Goal: Task Accomplishment & Management: Use online tool/utility

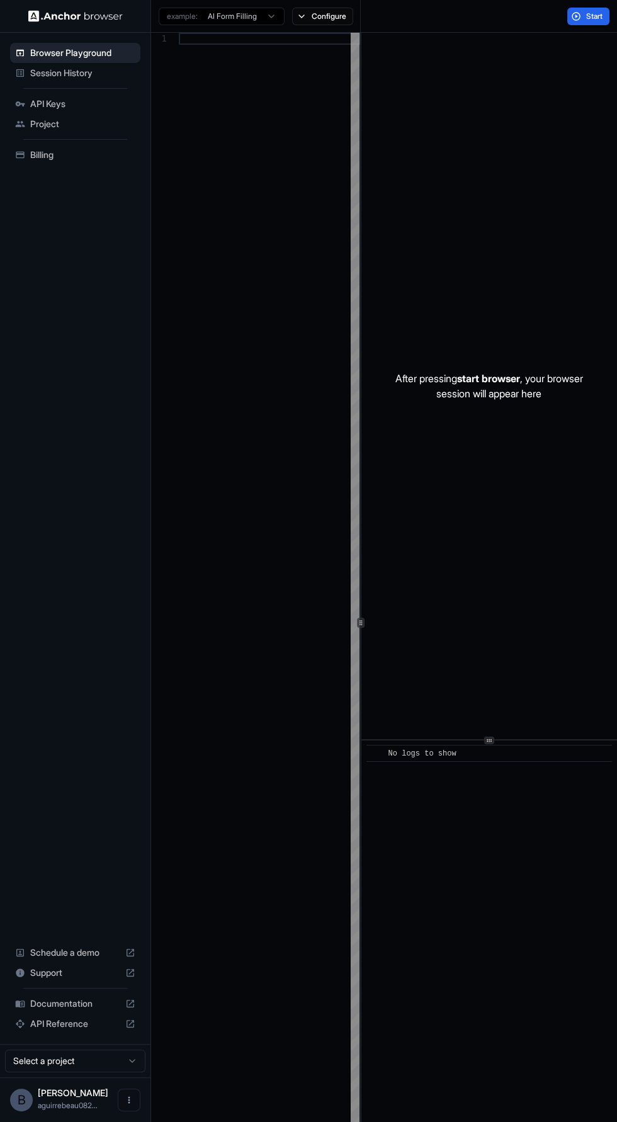
scroll to position [90, 0]
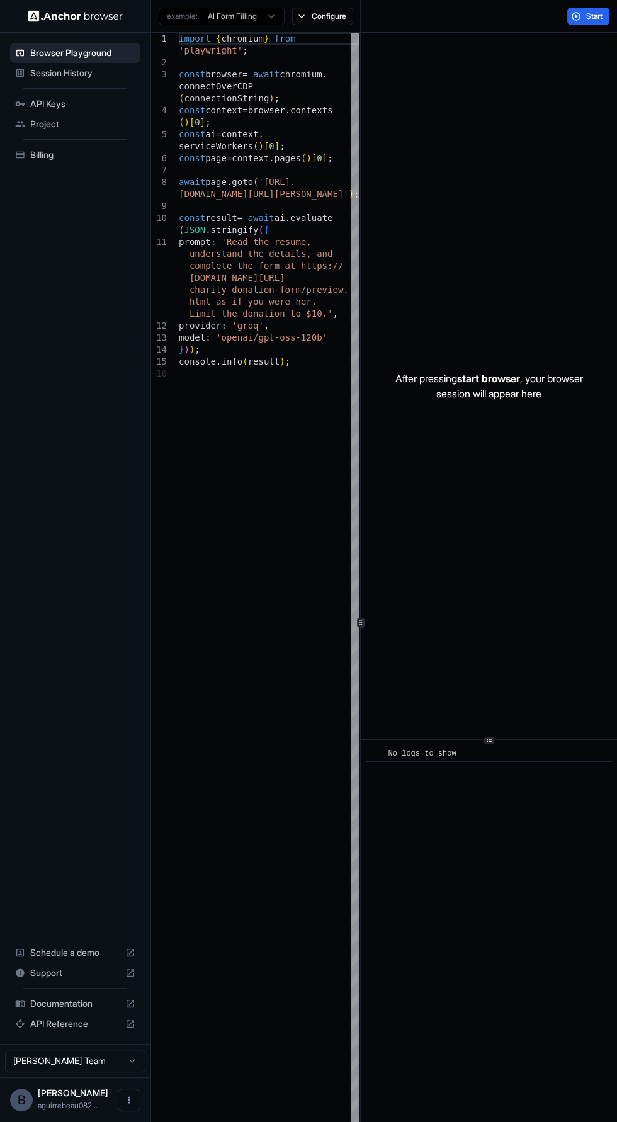
click at [116, 99] on span "API Keys" at bounding box center [82, 104] width 105 height 13
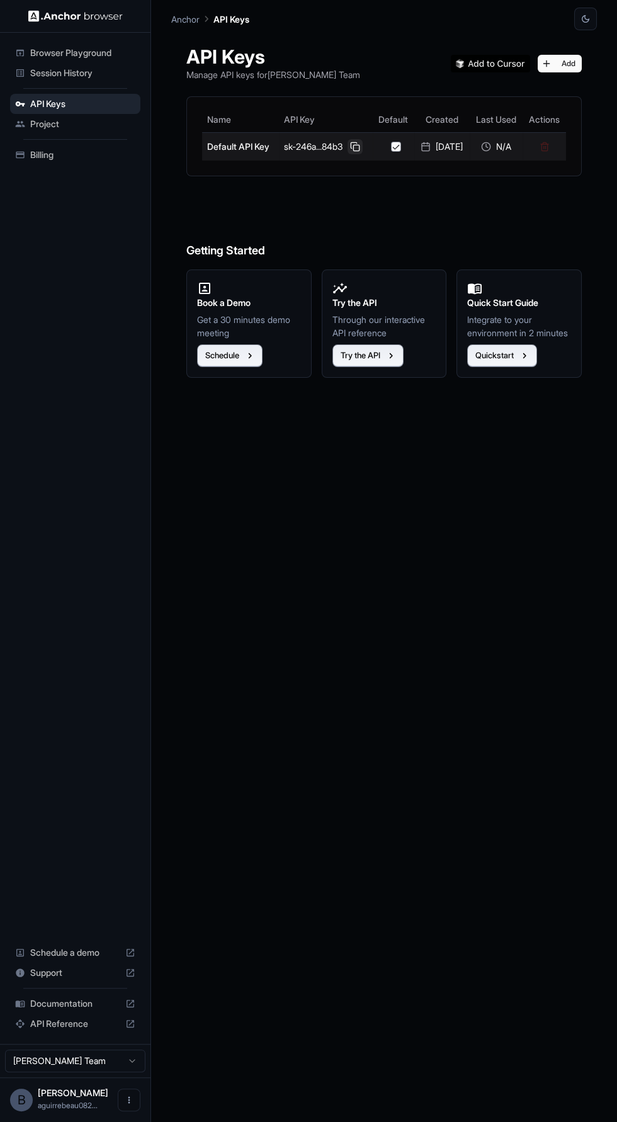
click at [356, 139] on button at bounding box center [354, 146] width 15 height 15
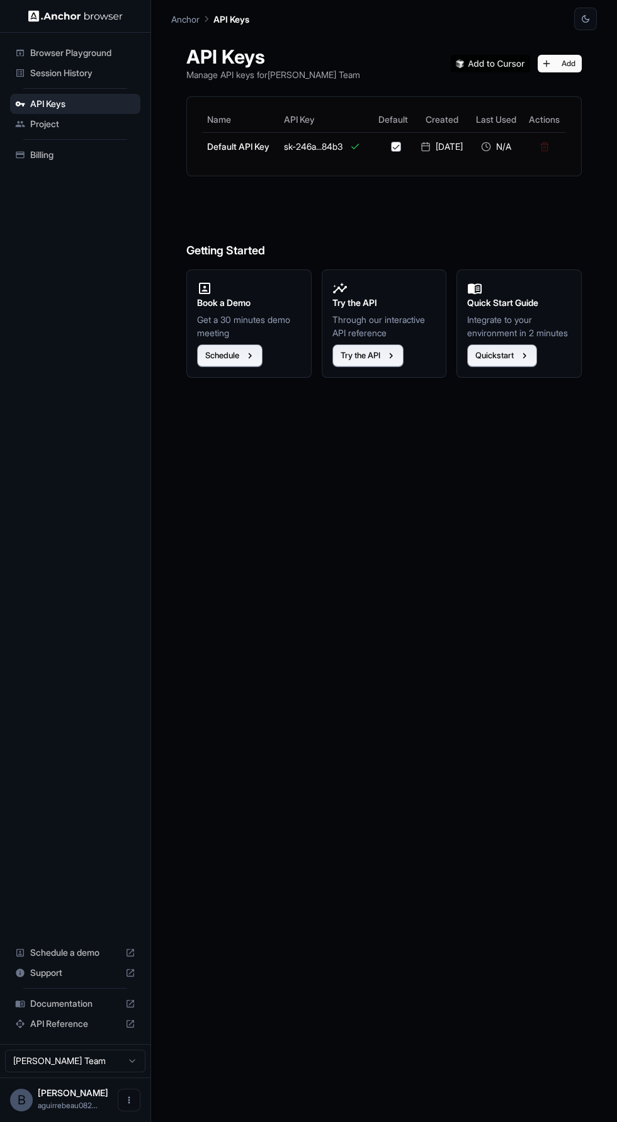
click at [121, 47] on span "Browser Playground" at bounding box center [82, 53] width 105 height 13
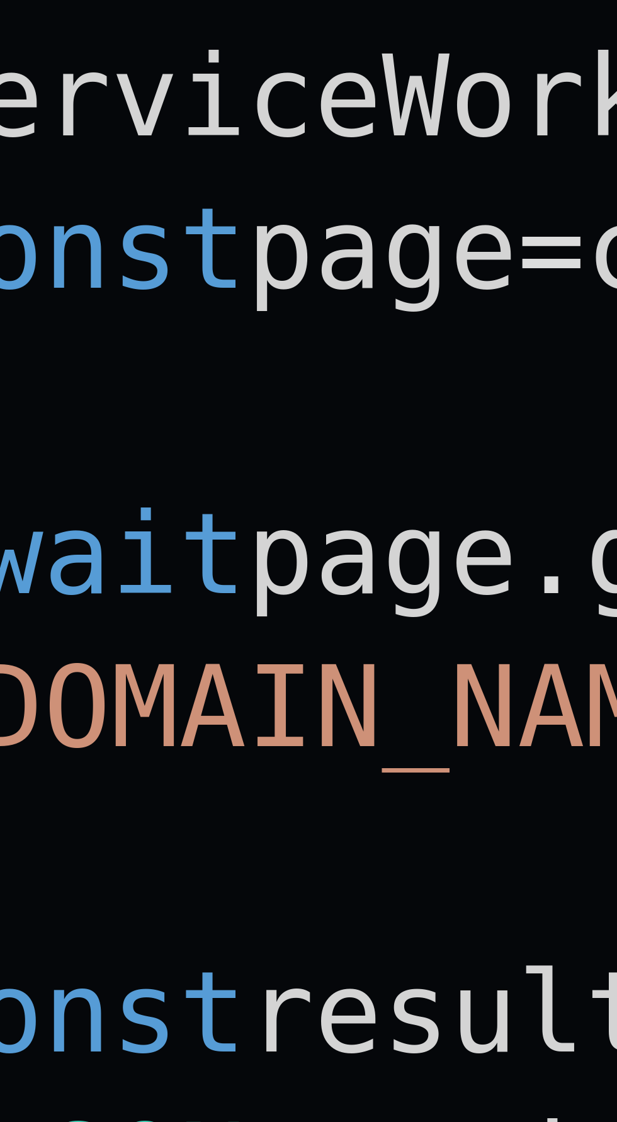
scroll to position [5, 0]
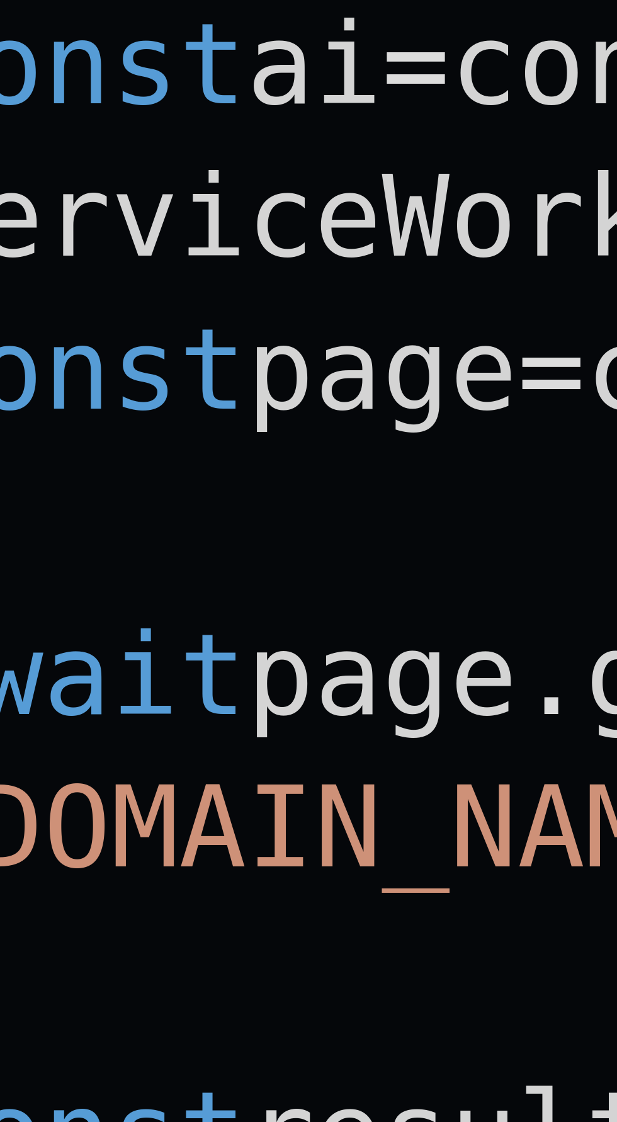
type textarea "**********"
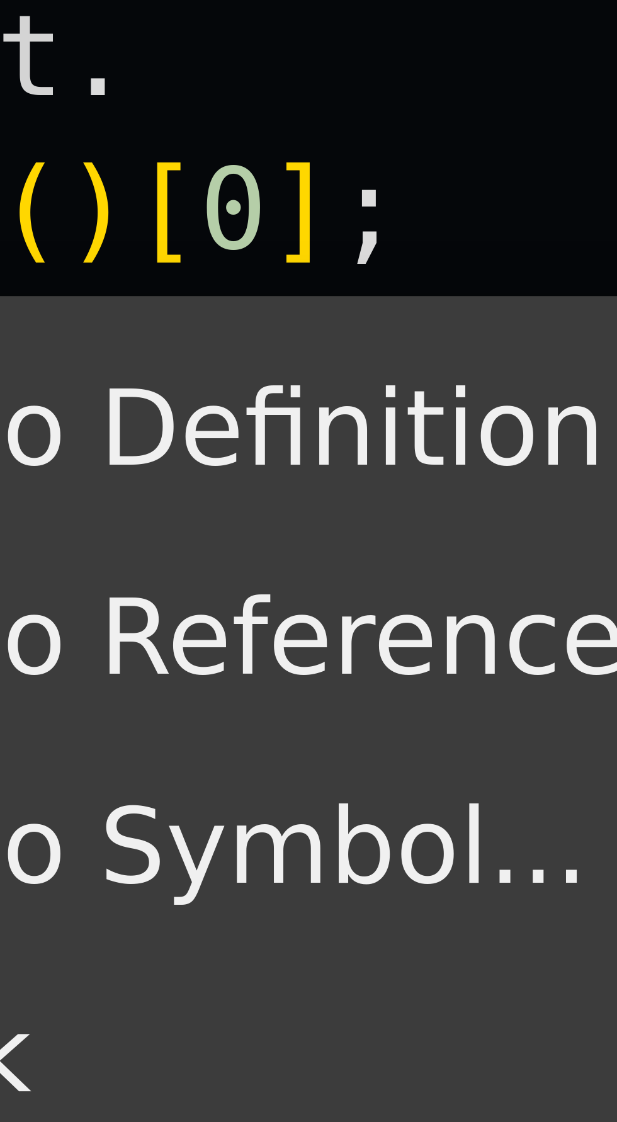
click at [285, 164] on span "Go to Definition" at bounding box center [273, 163] width 106 height 8
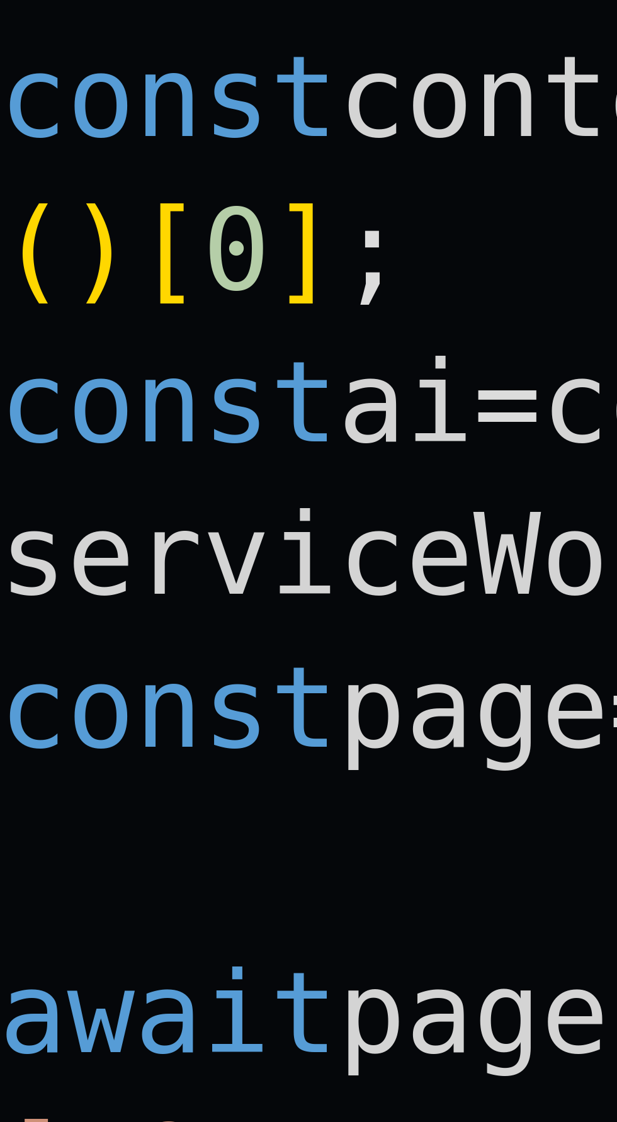
scroll to position [90, 0]
